Goal: Task Accomplishment & Management: Manage account settings

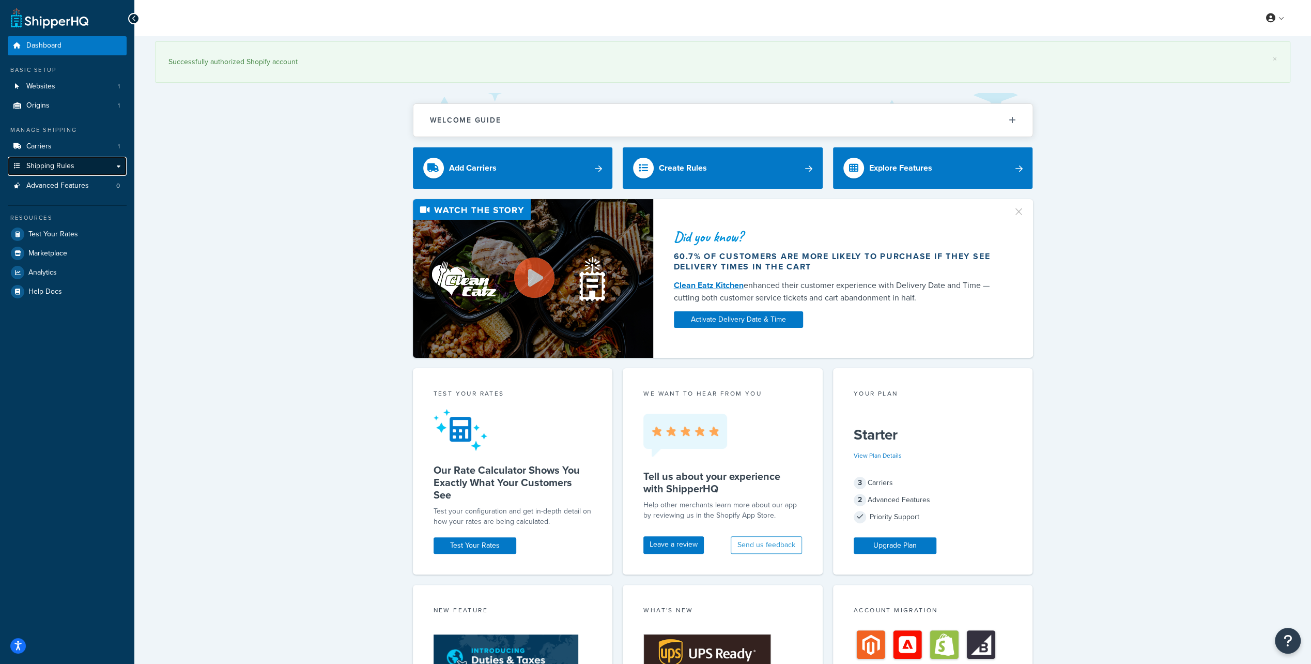
click at [60, 172] on link "Shipping Rules" at bounding box center [67, 166] width 119 height 19
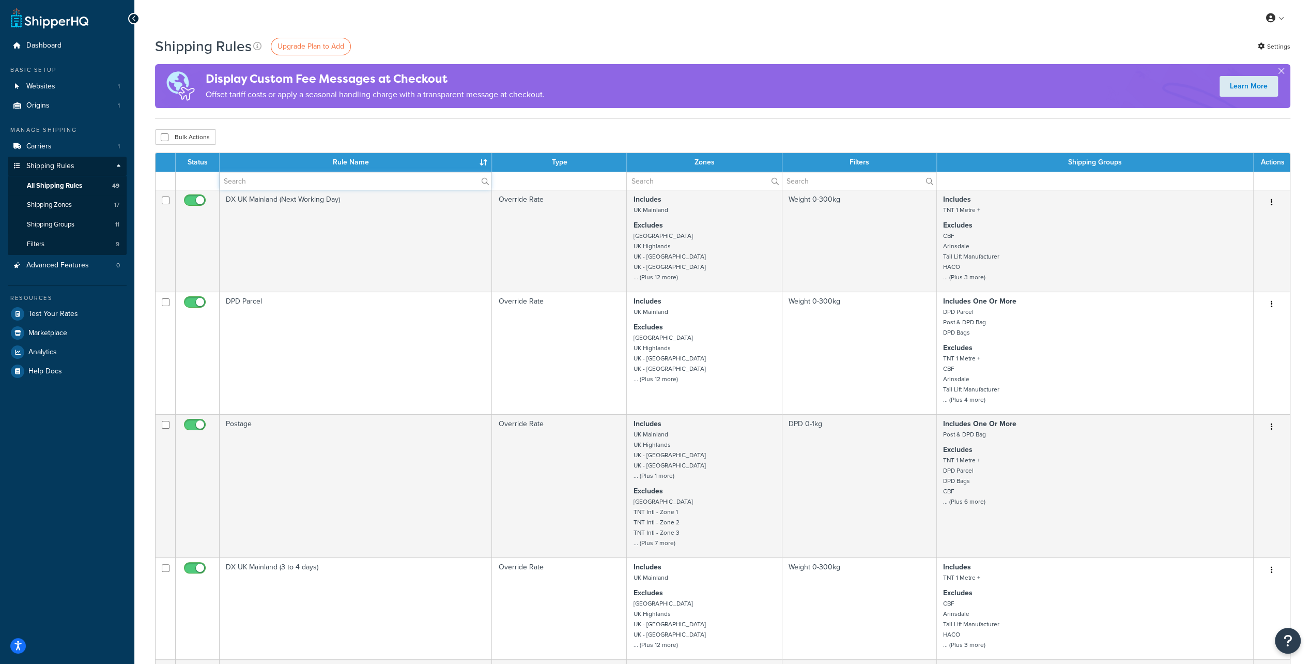
click at [255, 180] on input "text" at bounding box center [356, 181] width 272 height 18
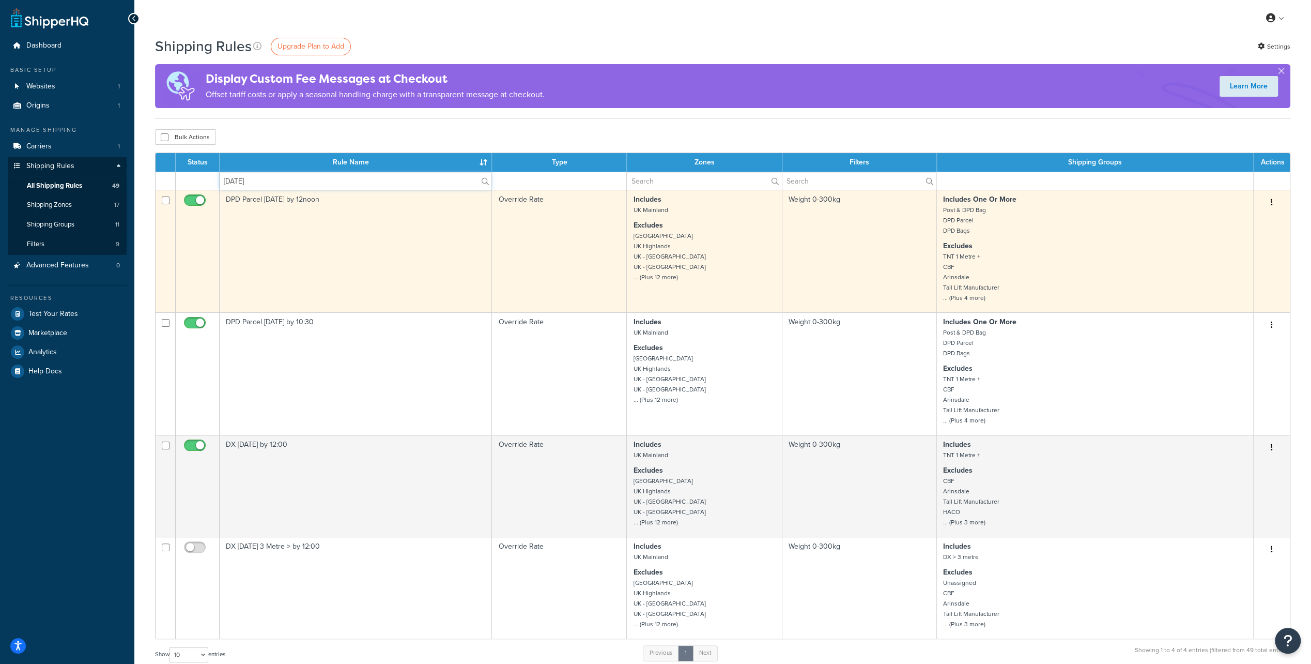
type input "[DATE]"
click at [190, 201] on input "checkbox" at bounding box center [196, 202] width 28 height 13
checkbox input "false"
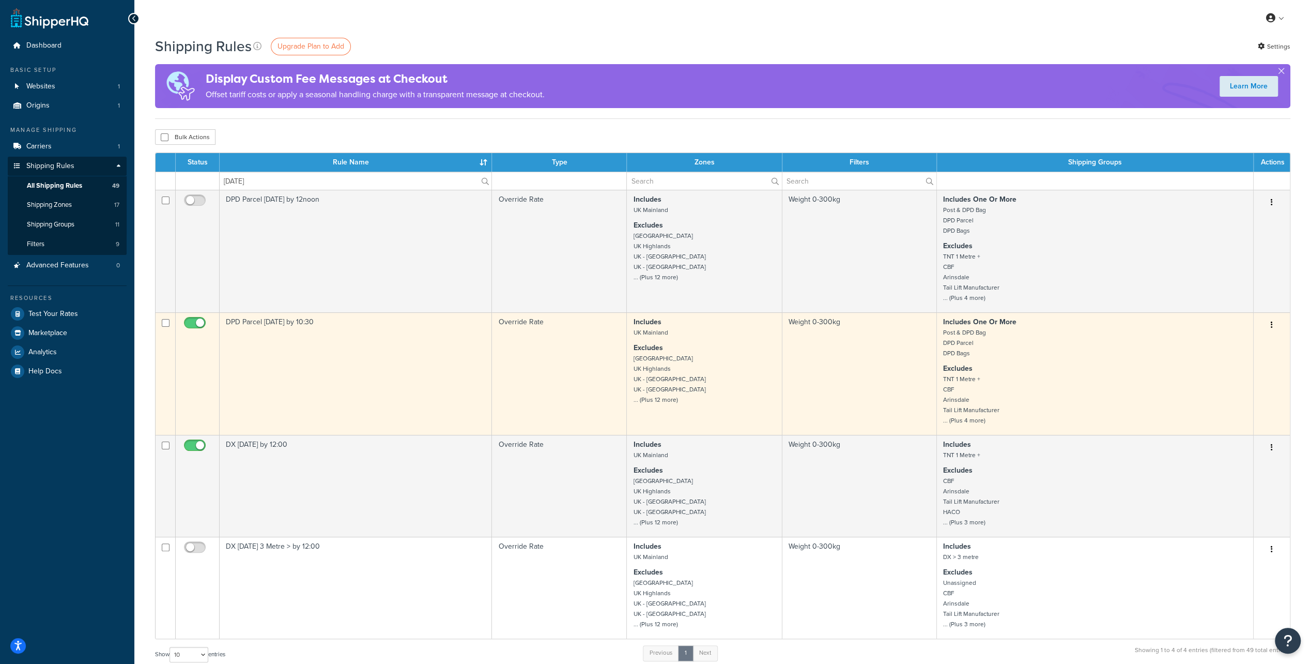
click at [194, 321] on input "checkbox" at bounding box center [196, 325] width 28 height 13
checkbox input "false"
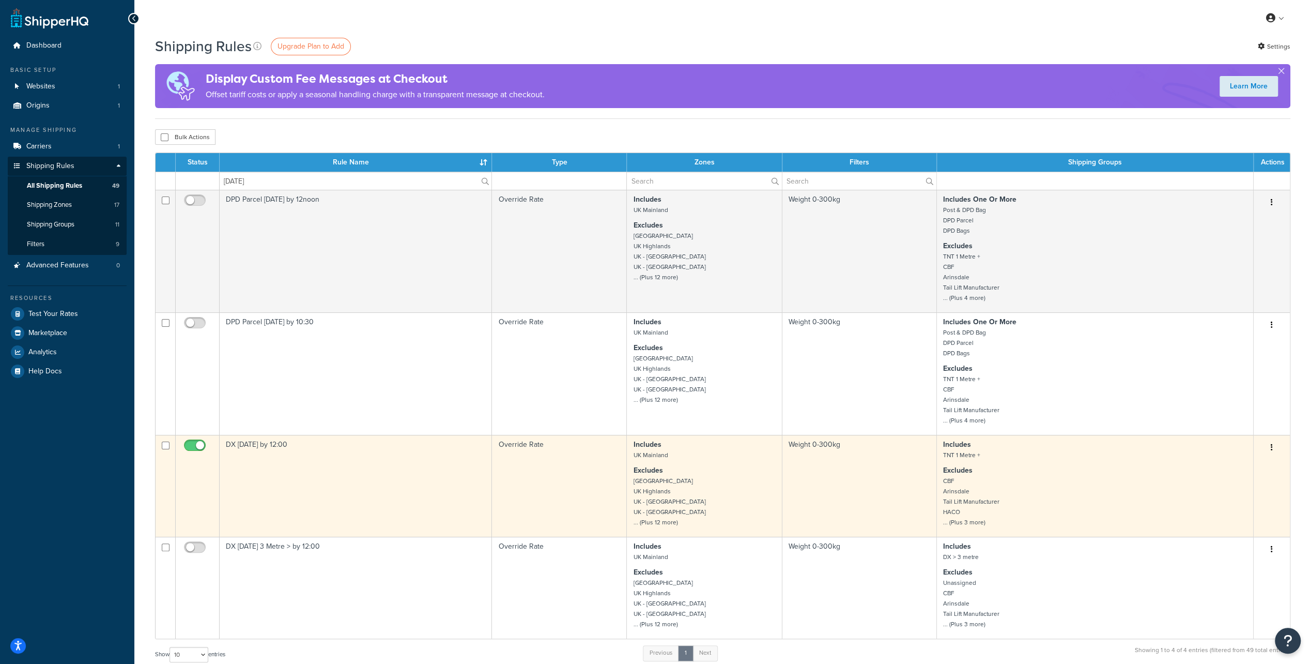
click at [190, 447] on input "checkbox" at bounding box center [196, 447] width 28 height 13
checkbox input "false"
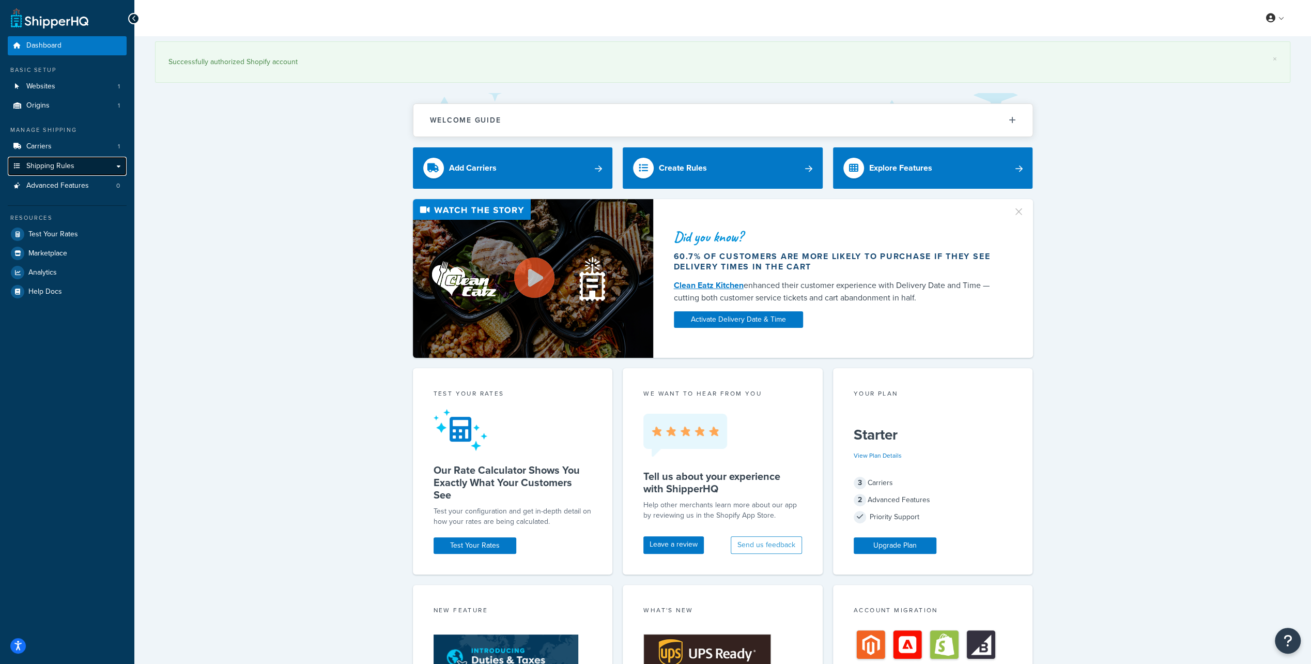
click at [53, 163] on span "Shipping Rules" at bounding box center [50, 166] width 48 height 9
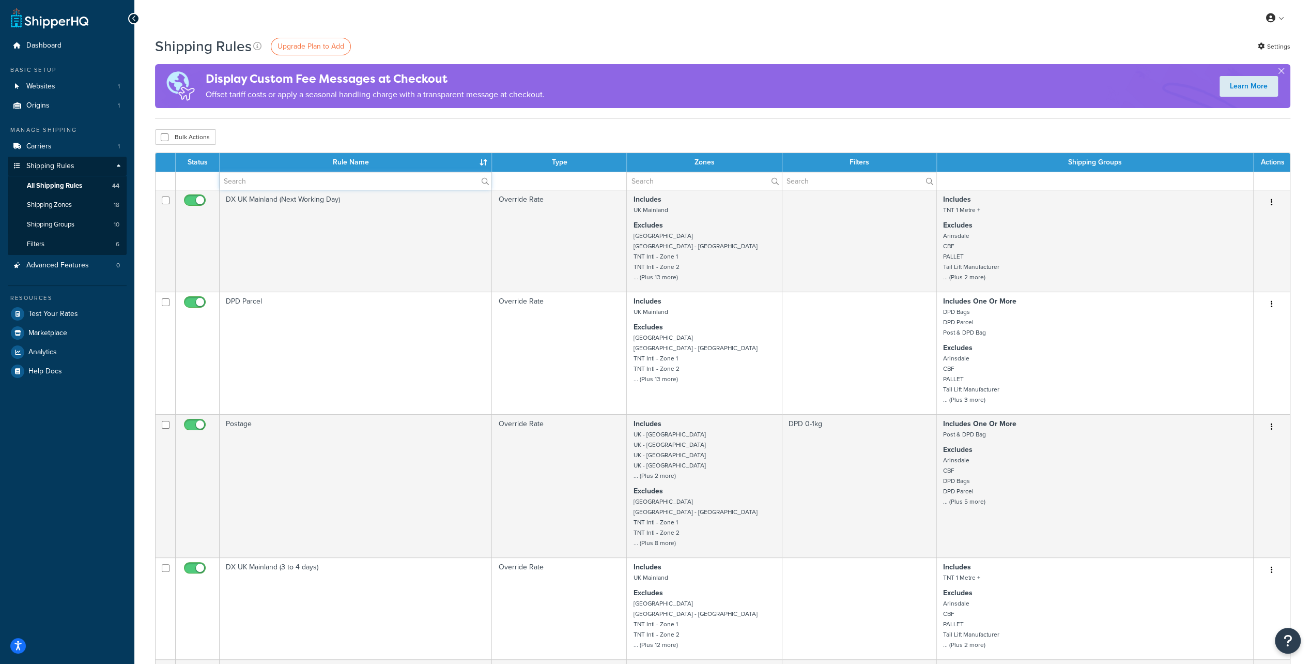
click at [258, 179] on input "text" at bounding box center [356, 181] width 272 height 18
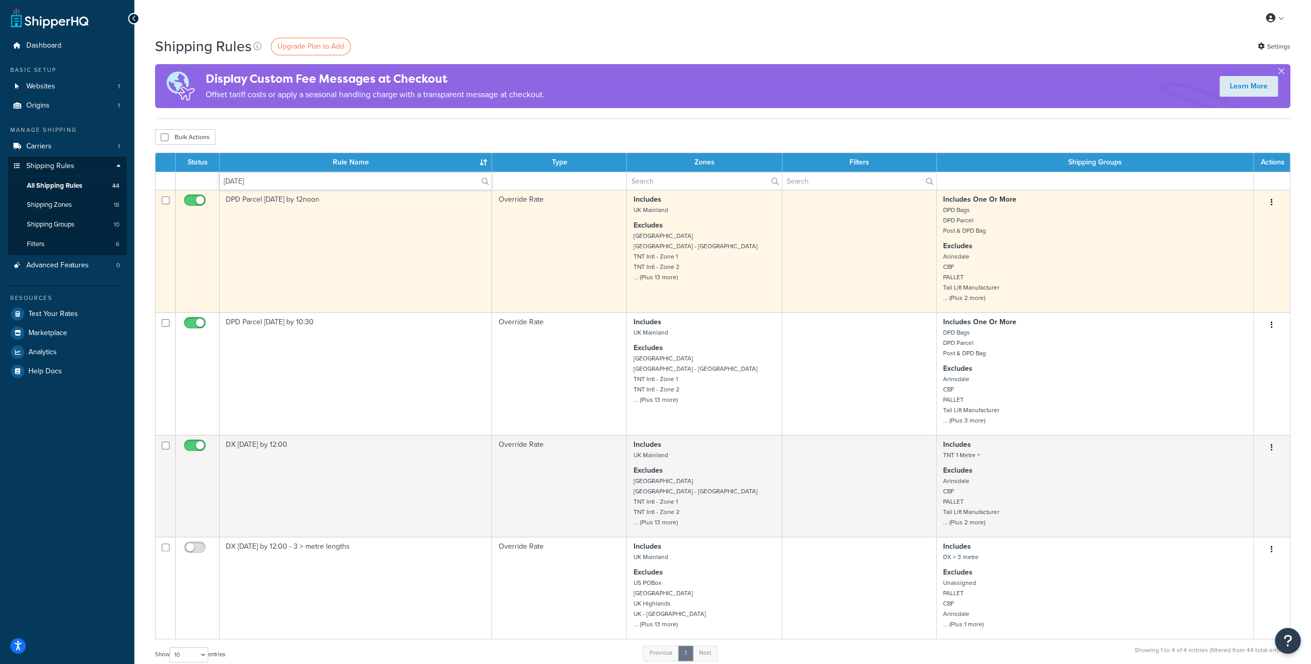
type input "[DATE]"
click at [198, 198] on input "checkbox" at bounding box center [196, 202] width 28 height 13
checkbox input "false"
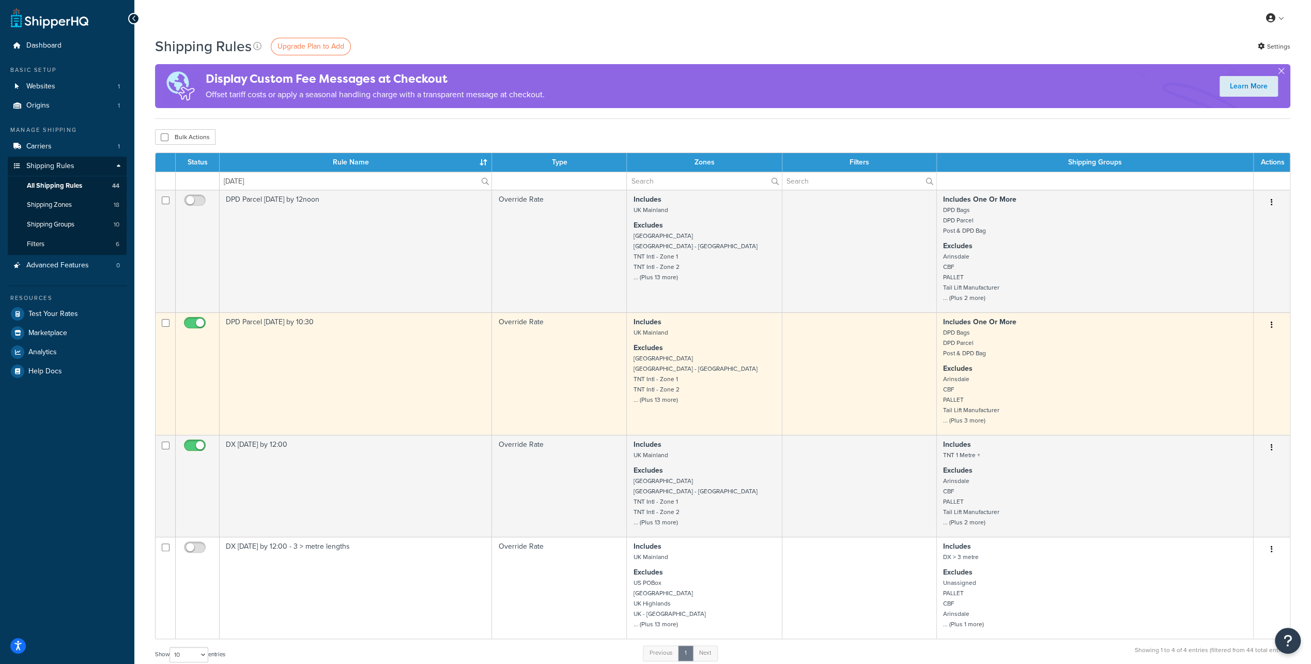
click at [195, 325] on input "checkbox" at bounding box center [196, 325] width 28 height 13
checkbox input "false"
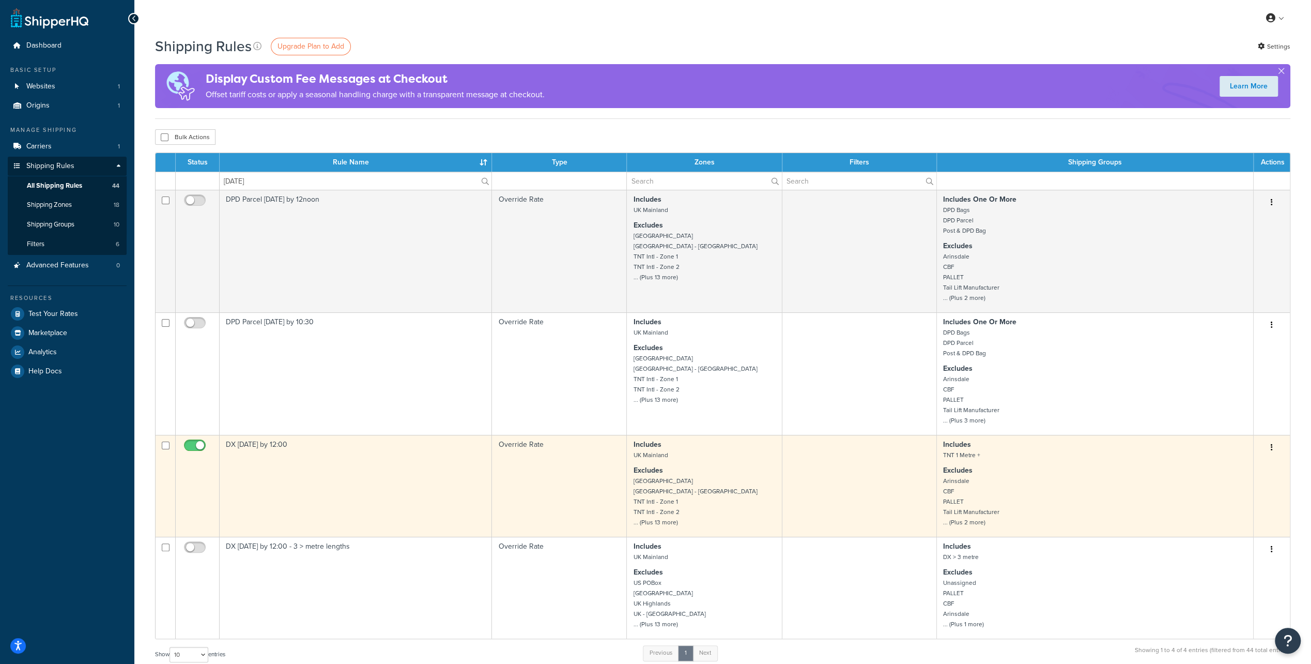
click at [189, 451] on input "checkbox" at bounding box center [196, 447] width 28 height 13
checkbox input "false"
